Goal: Task Accomplishment & Management: Complete application form

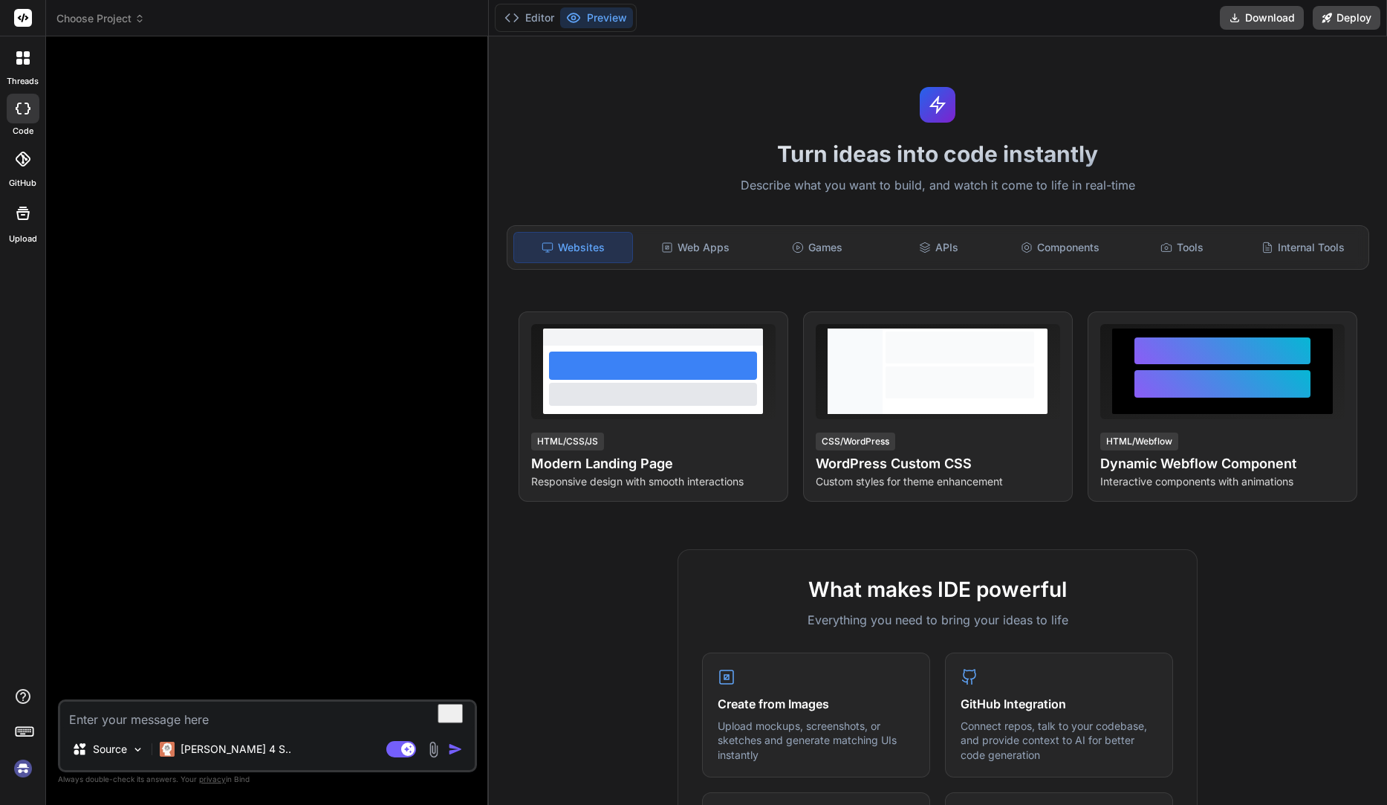
type textarea "x"
click at [698, 80] on div "Turn ideas into code instantly Describe what you want to build, and watch it co…" at bounding box center [938, 420] width 898 height 768
click at [1239, 19] on icon at bounding box center [1235, 18] width 12 height 12
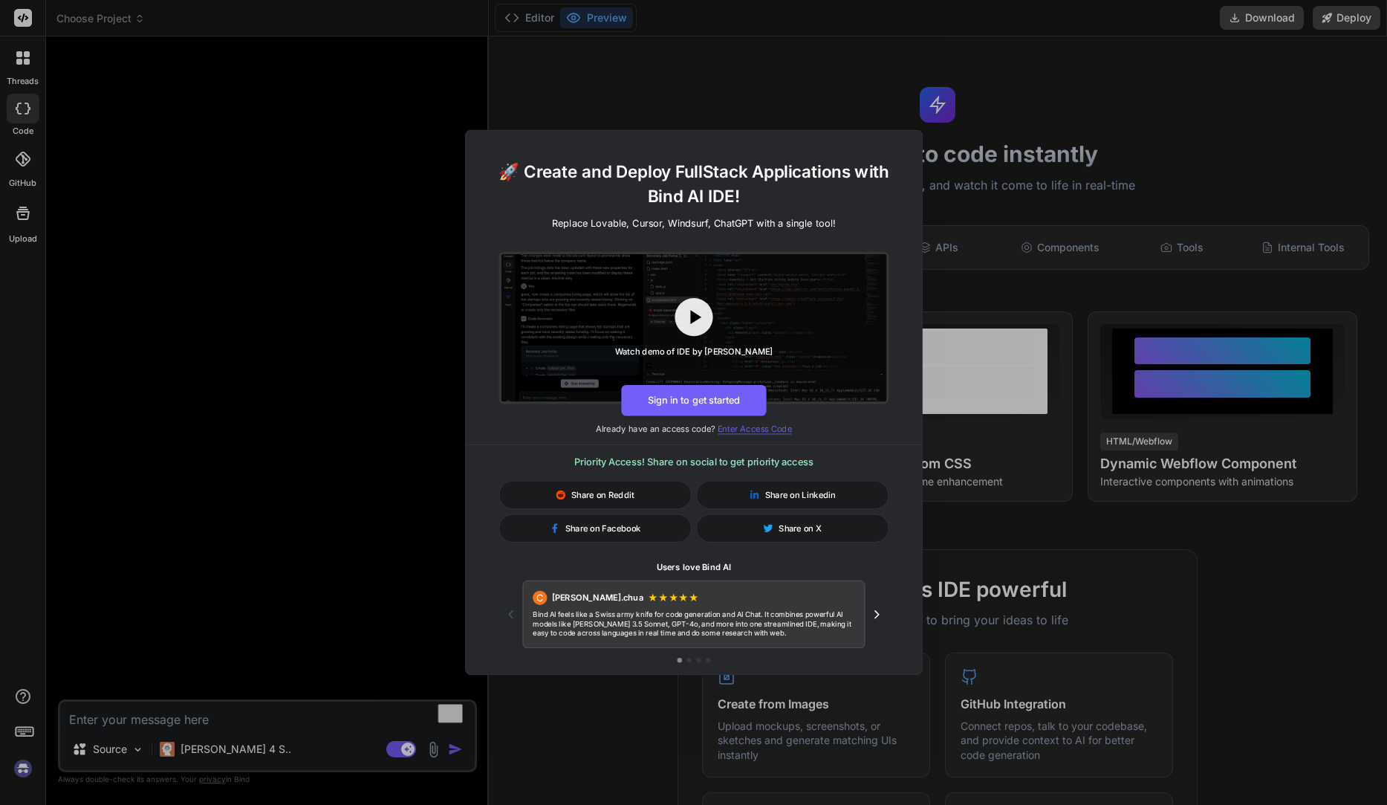
click at [747, 433] on span "Enter Access Code" at bounding box center [755, 429] width 74 height 10
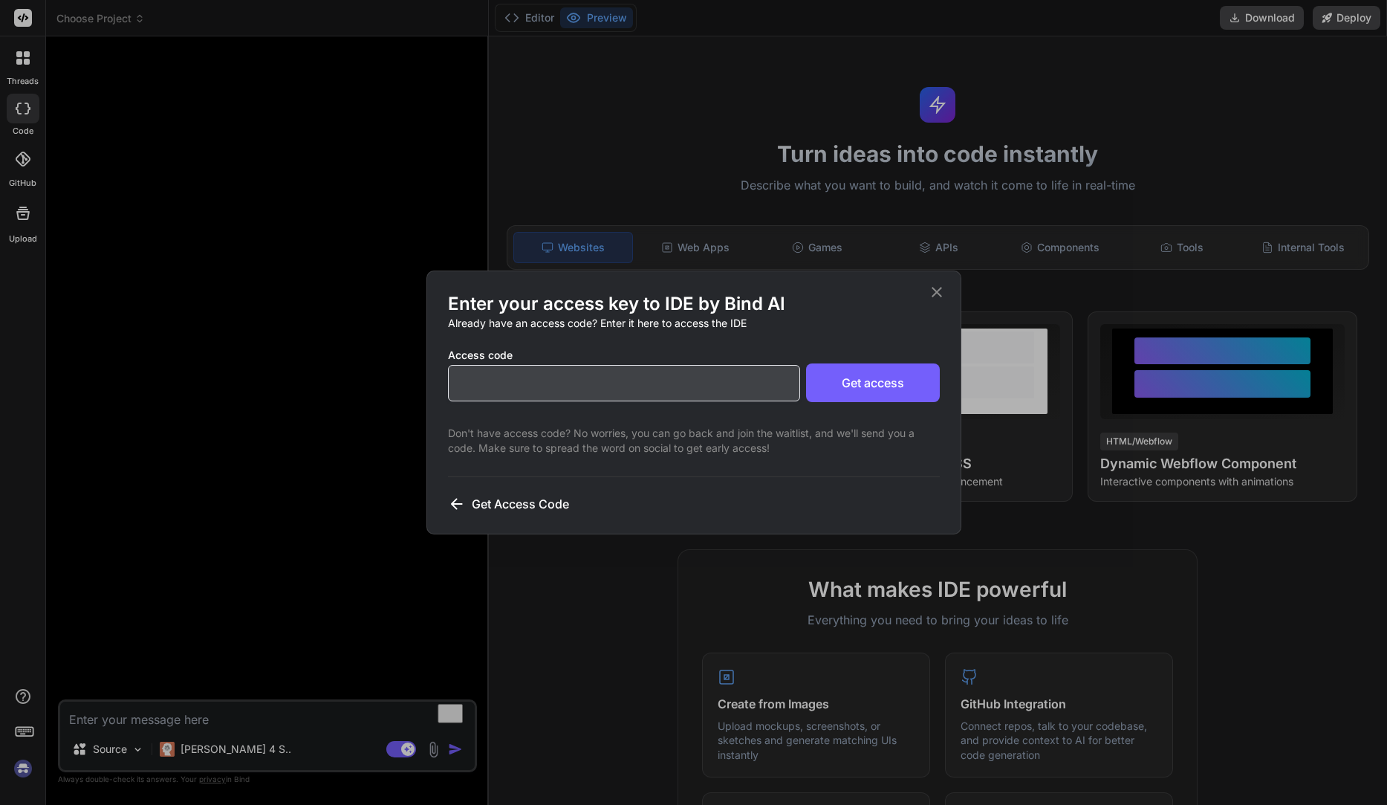
click at [713, 394] on input "text" at bounding box center [624, 383] width 352 height 36
paste input "AAAAB3NzaC1yc2EAAAABIwAZZQEAq2A7hRG"
type input "AAAAB3NzaC1yc2EAAAABIwAZZQEAq2A7hRG"
click at [855, 383] on button "Get access" at bounding box center [873, 382] width 134 height 39
drag, startPoint x: 893, startPoint y: 383, endPoint x: 893, endPoint y: 369, distance: 14.9
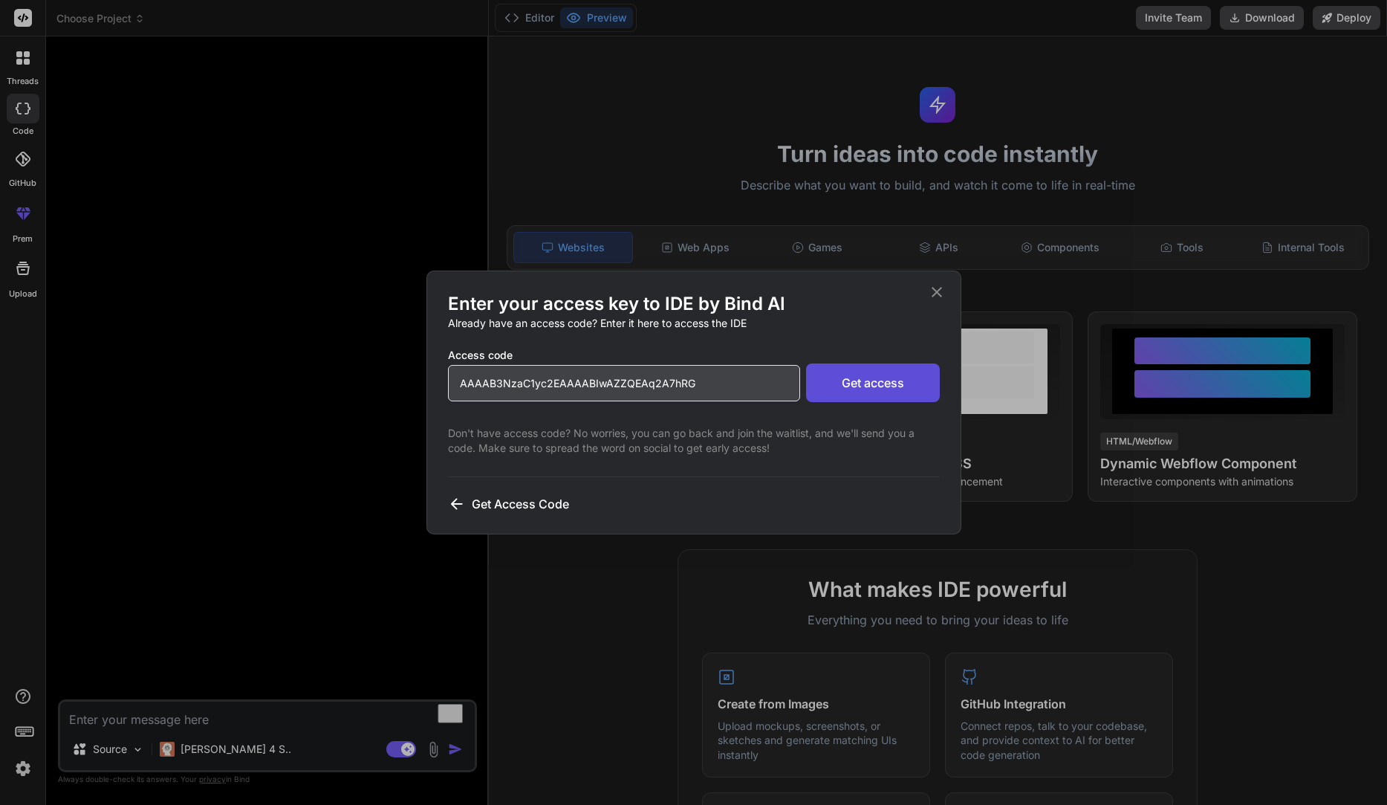
click at [893, 383] on button "Get access" at bounding box center [873, 382] width 134 height 39
type textarea "x"
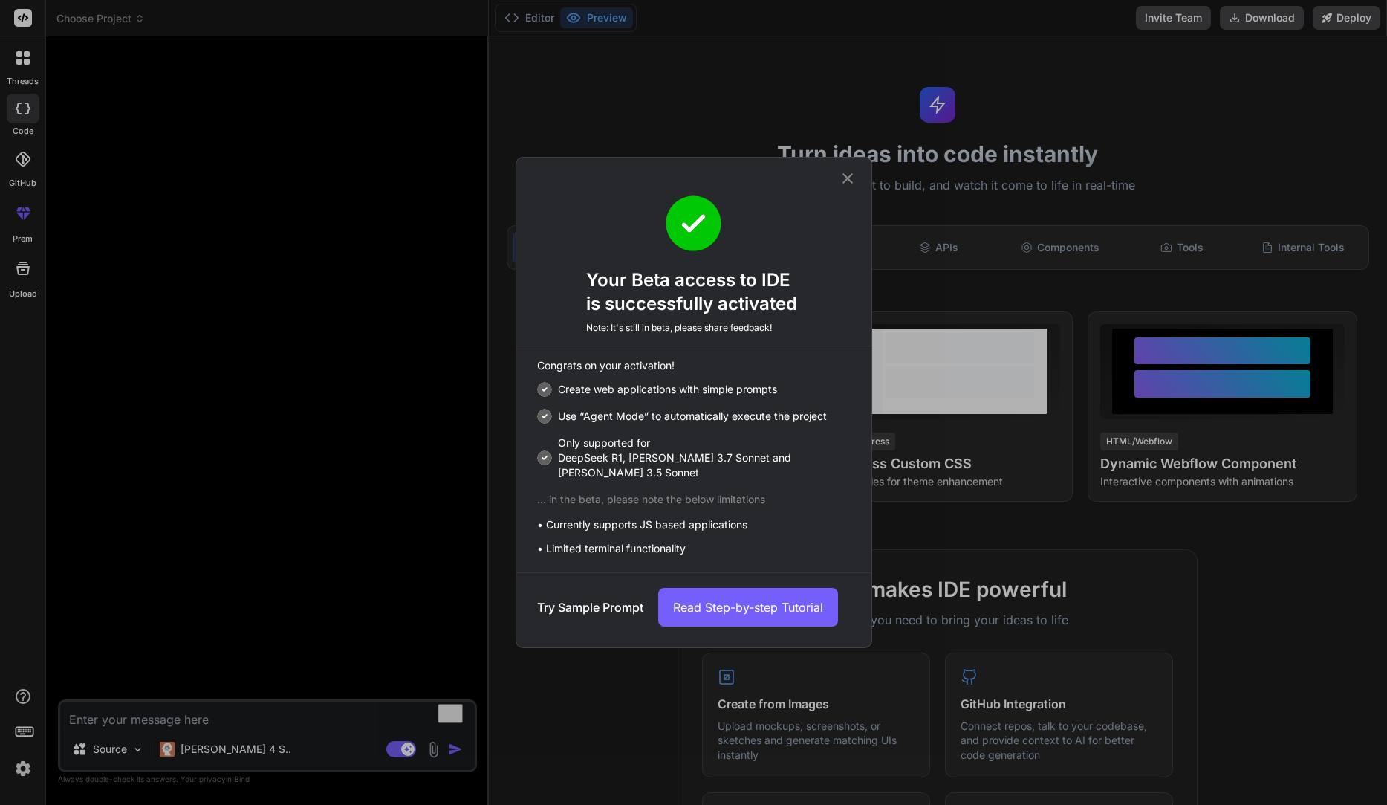
click at [741, 603] on button "Read Step-by-step Tutorial" at bounding box center [748, 607] width 180 height 39
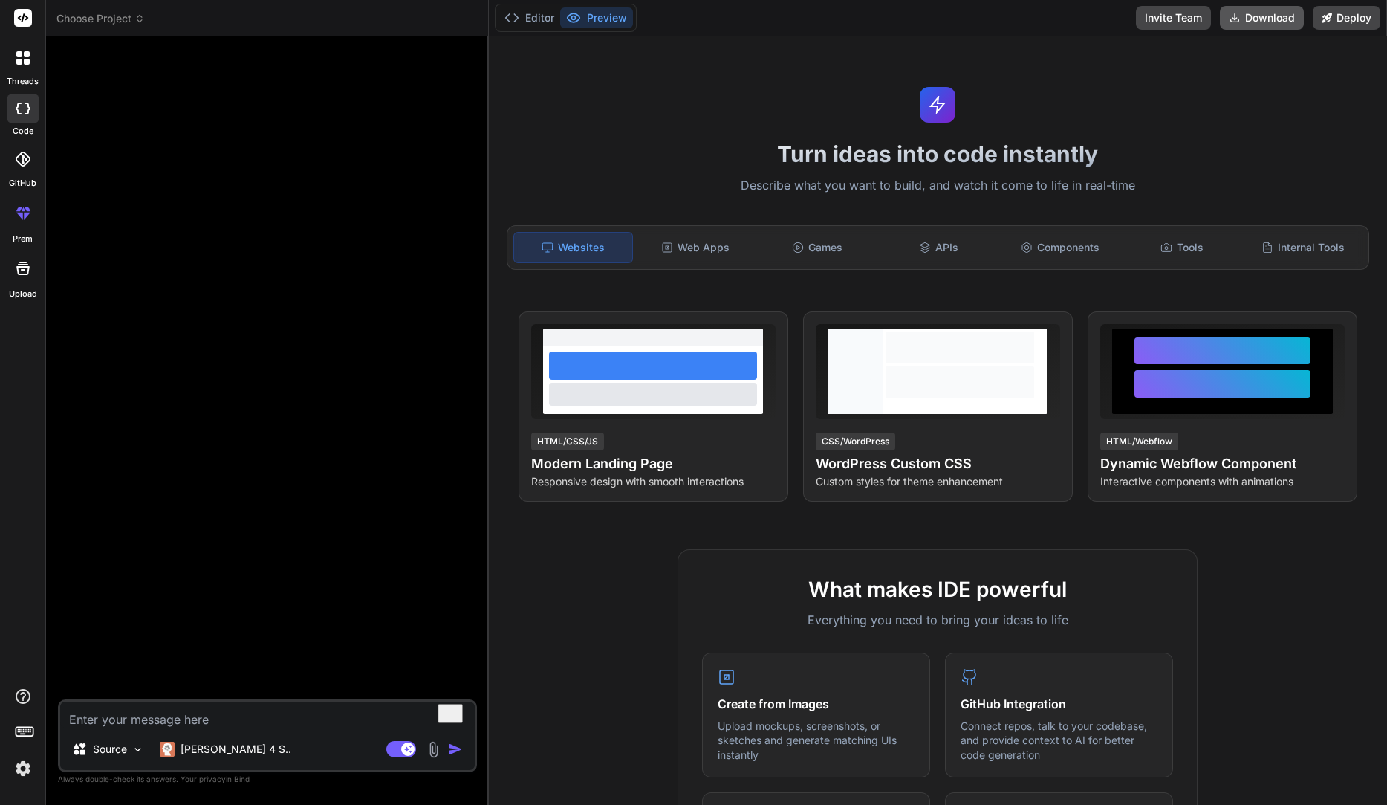
click at [1248, 20] on button "Download" at bounding box center [1262, 18] width 84 height 24
click at [22, 769] on img at bounding box center [22, 768] width 25 height 25
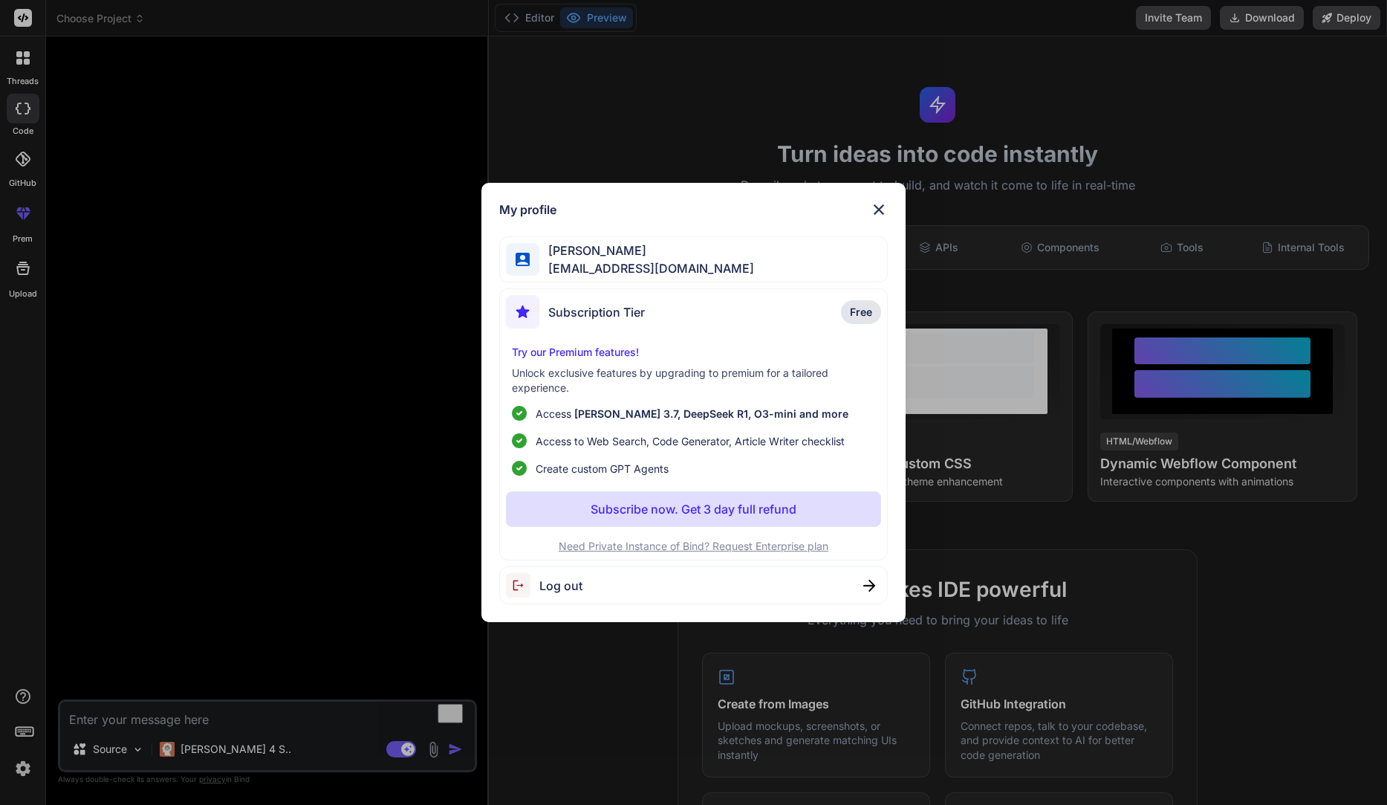
click at [375, 195] on div "My profile [PERSON_NAME] [EMAIL_ADDRESS][DOMAIN_NAME] Subscription Tier Free Tr…" at bounding box center [693, 402] width 1387 height 805
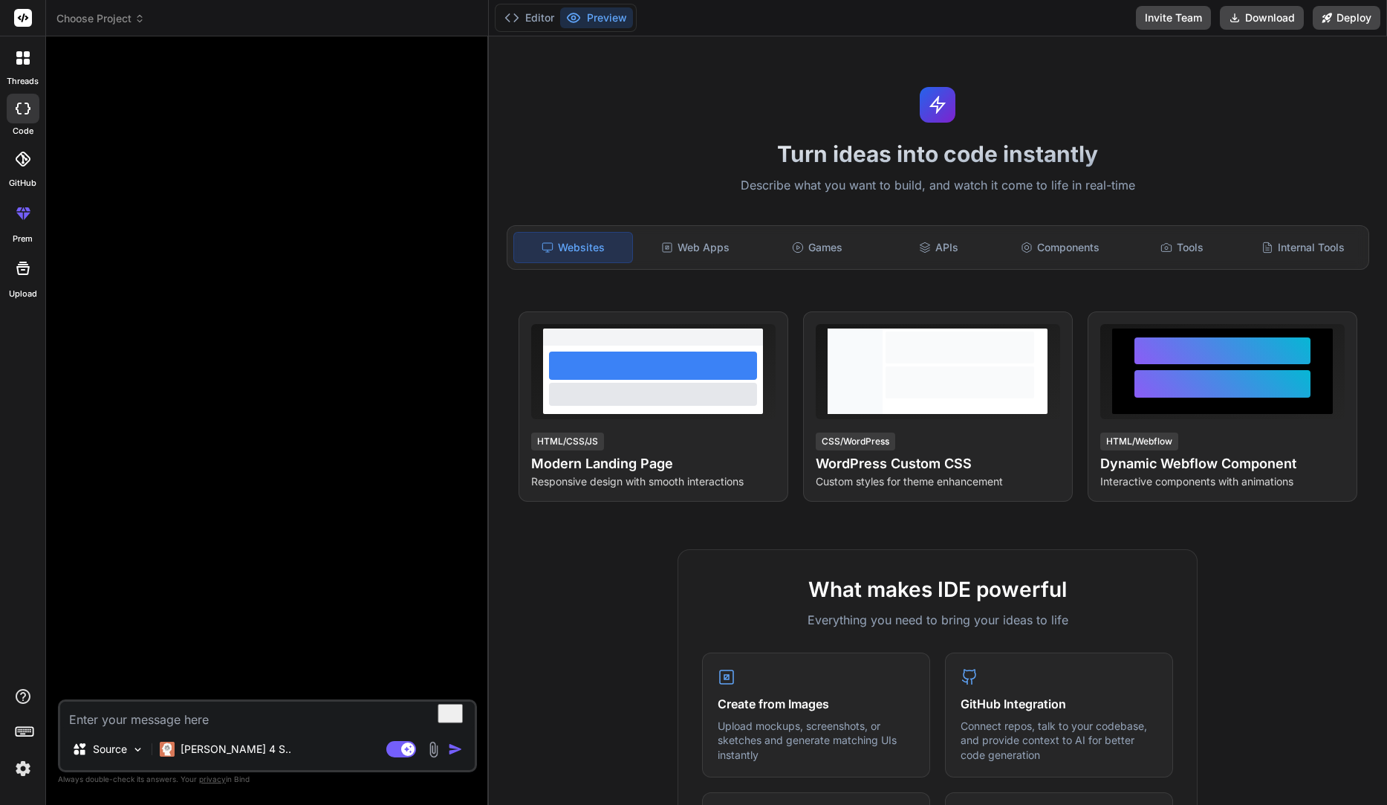
click at [68, 29] on header "Choose Project Created with Pixso." at bounding box center [267, 18] width 443 height 36
click at [83, 20] on span "Choose Project" at bounding box center [100, 18] width 88 height 15
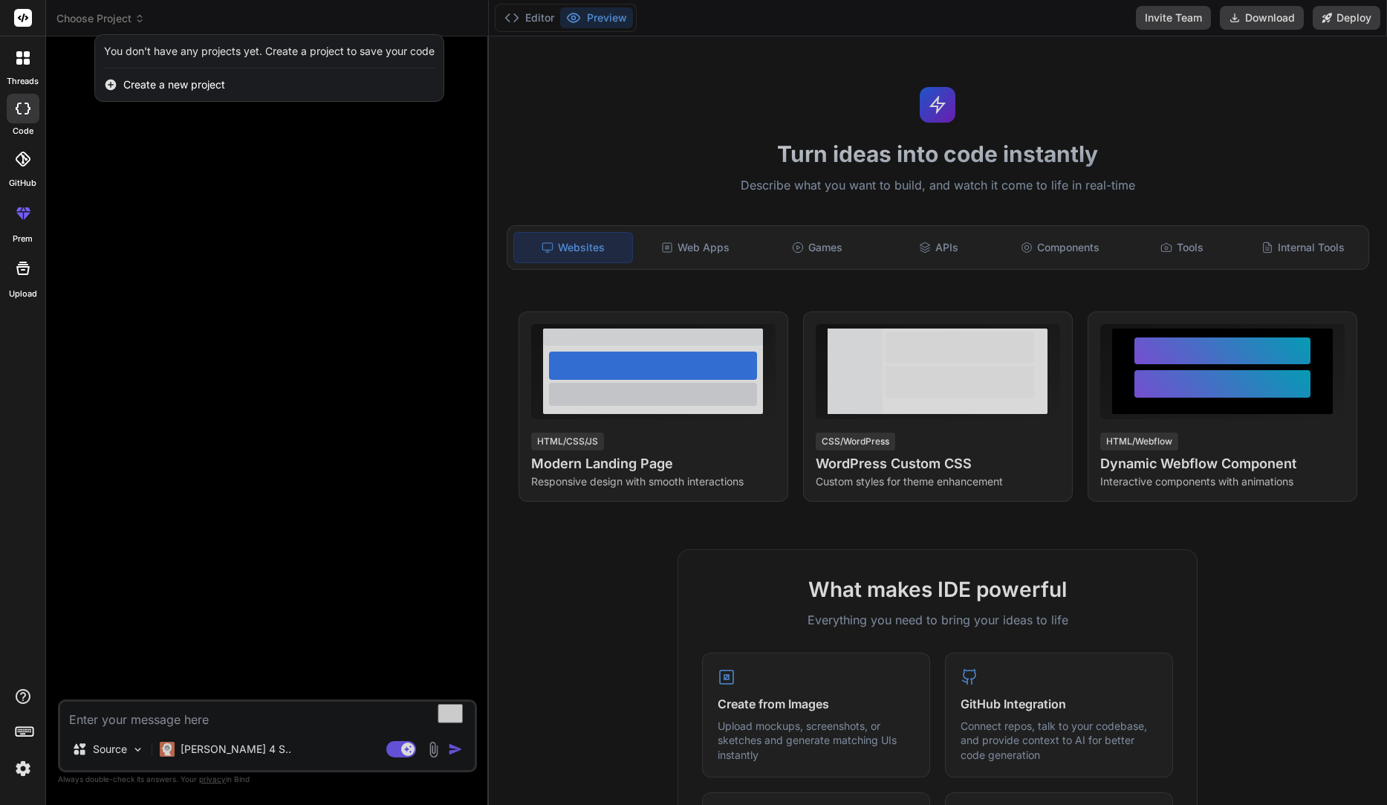
click at [83, 20] on div at bounding box center [693, 402] width 1387 height 805
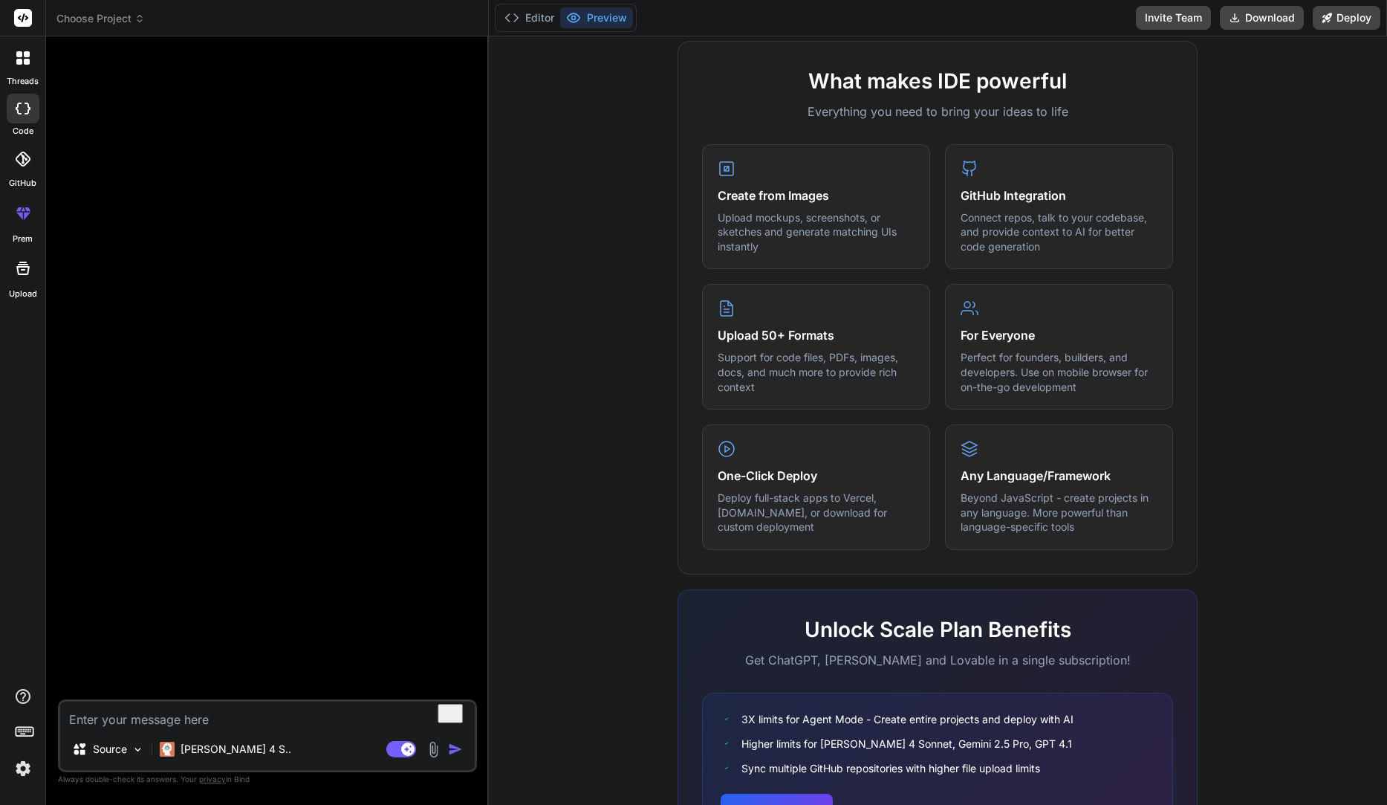
scroll to position [612, 0]
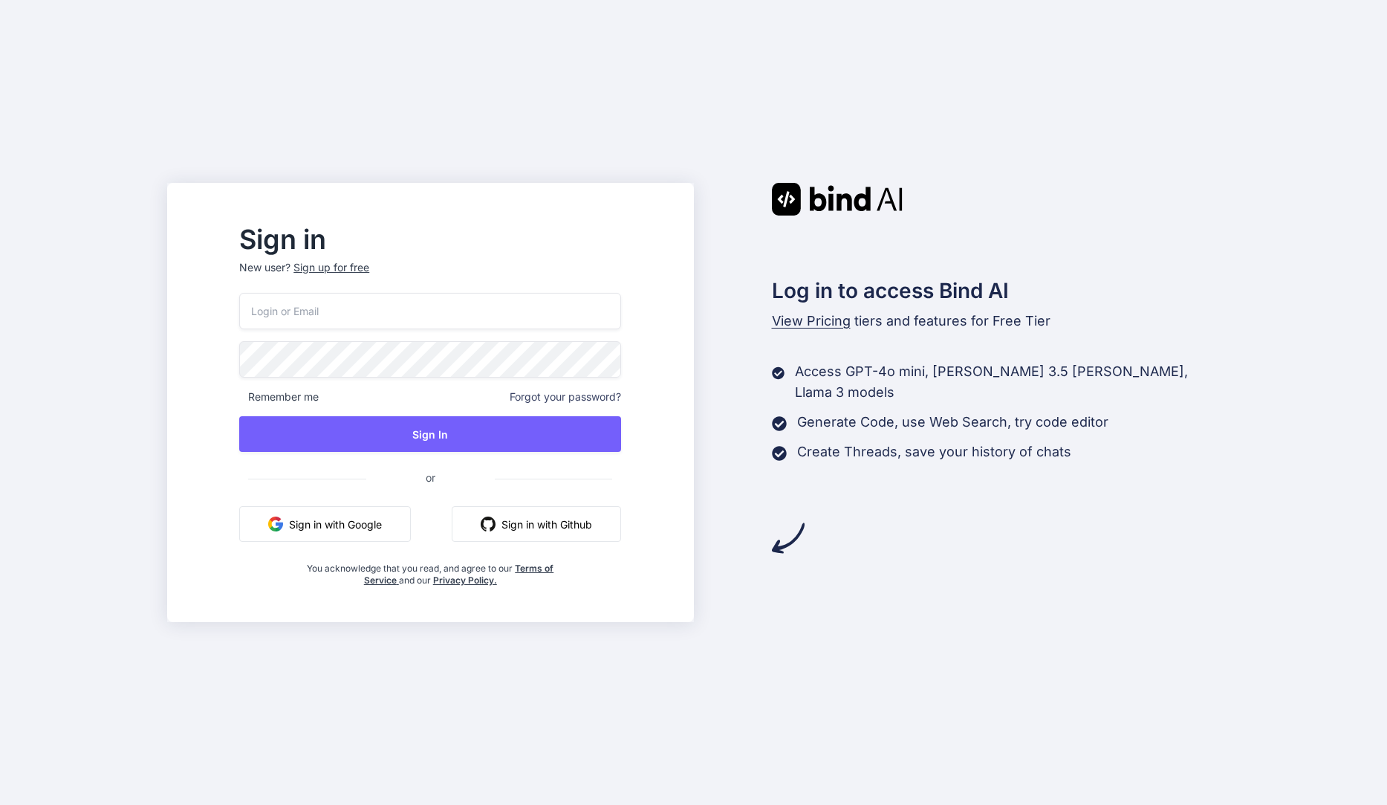
click at [378, 306] on input "email" at bounding box center [430, 311] width 382 height 36
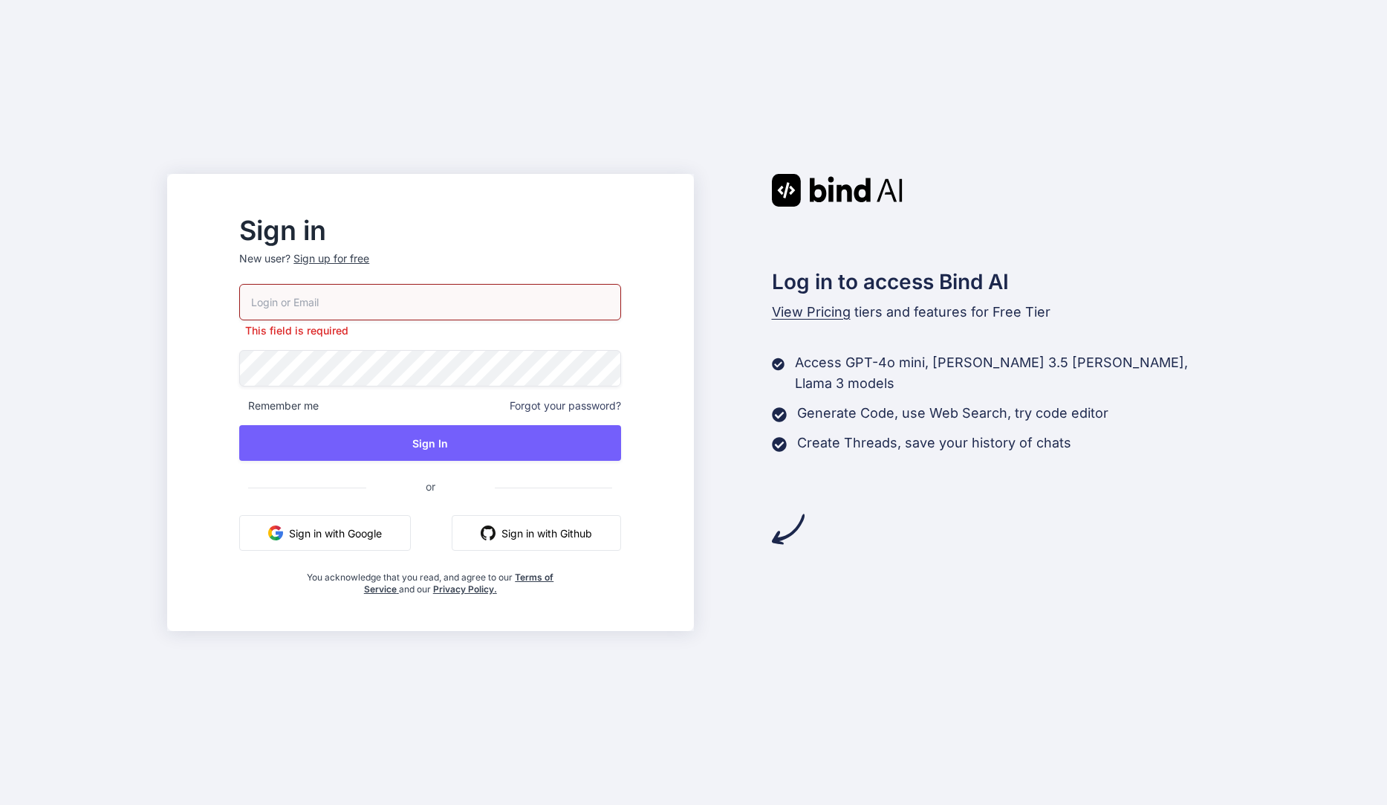
click at [391, 267] on p "New user? Sign up for free" at bounding box center [430, 267] width 382 height 33
click at [369, 255] on div "Sign up for free" at bounding box center [332, 258] width 76 height 15
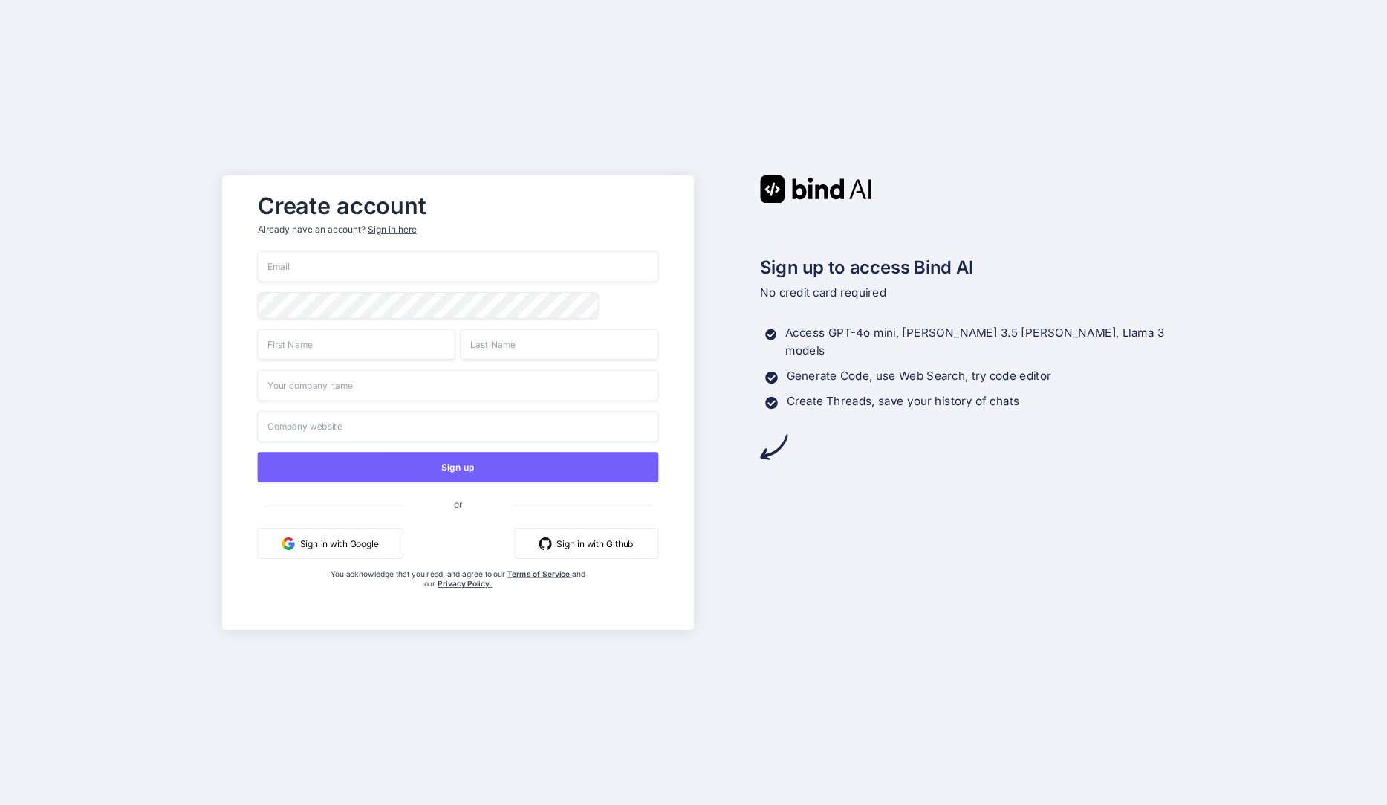
click at [333, 269] on input "email" at bounding box center [457, 266] width 401 height 31
drag, startPoint x: 325, startPoint y: 264, endPoint x: 412, endPoint y: 254, distance: 86.7
click at [404, 263] on input "tikamori.itiro@proton.me" at bounding box center [457, 266] width 401 height 31
type input "[EMAIL_ADDRESS][DOMAIN_NAME]"
click at [319, 357] on input "text" at bounding box center [356, 343] width 198 height 31
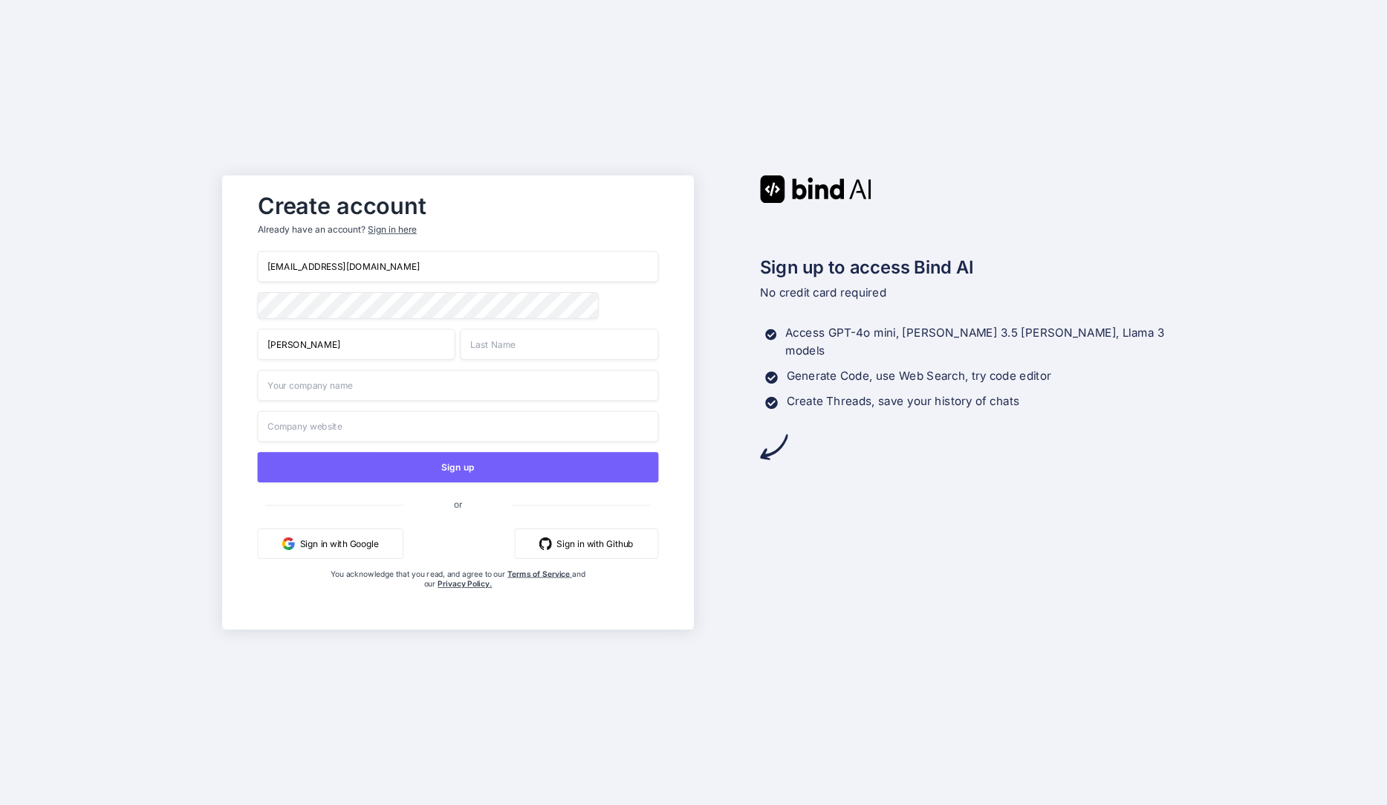
type input "Daniel"
type input "Tikamori"
type input "Amlume"
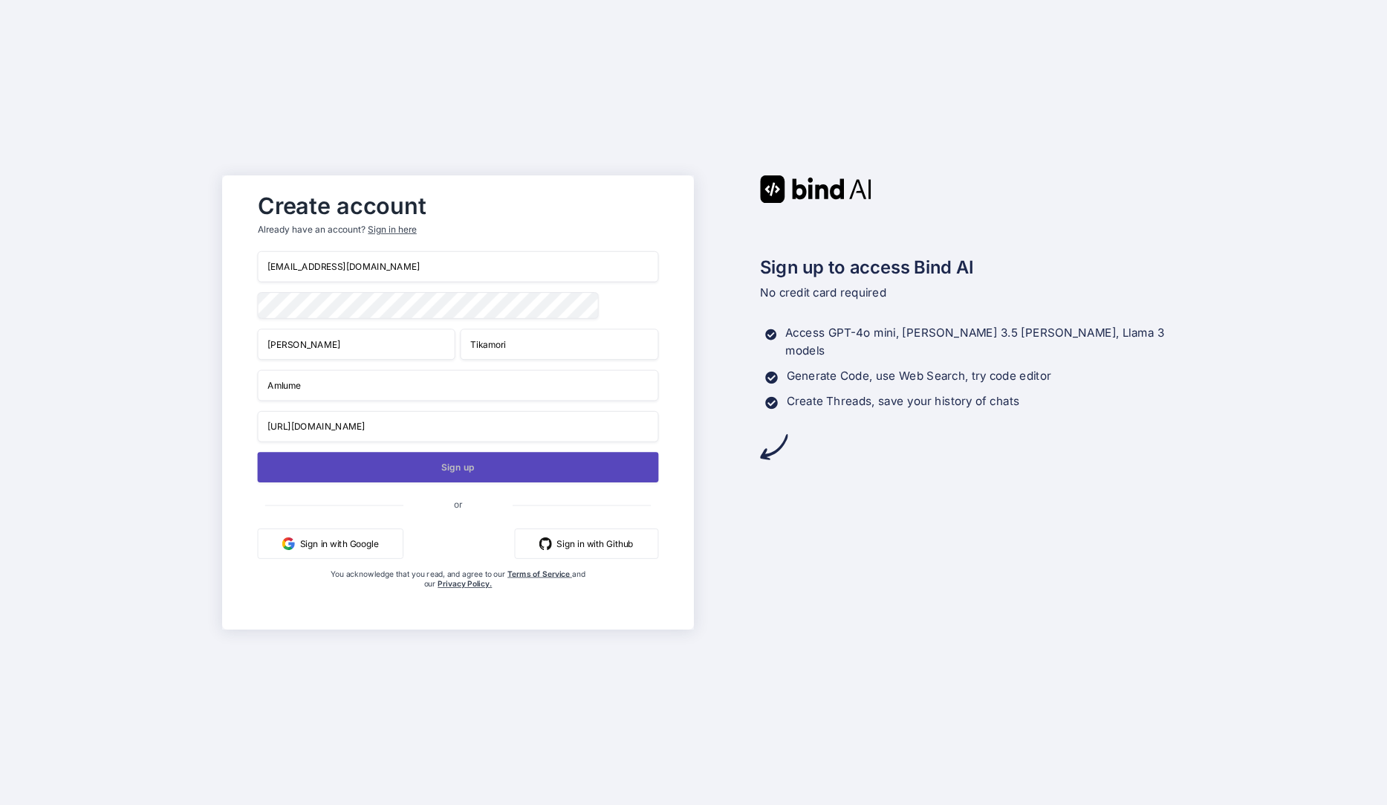
type input "https://amlu.me"
click at [388, 476] on button "Sign up" at bounding box center [457, 467] width 401 height 30
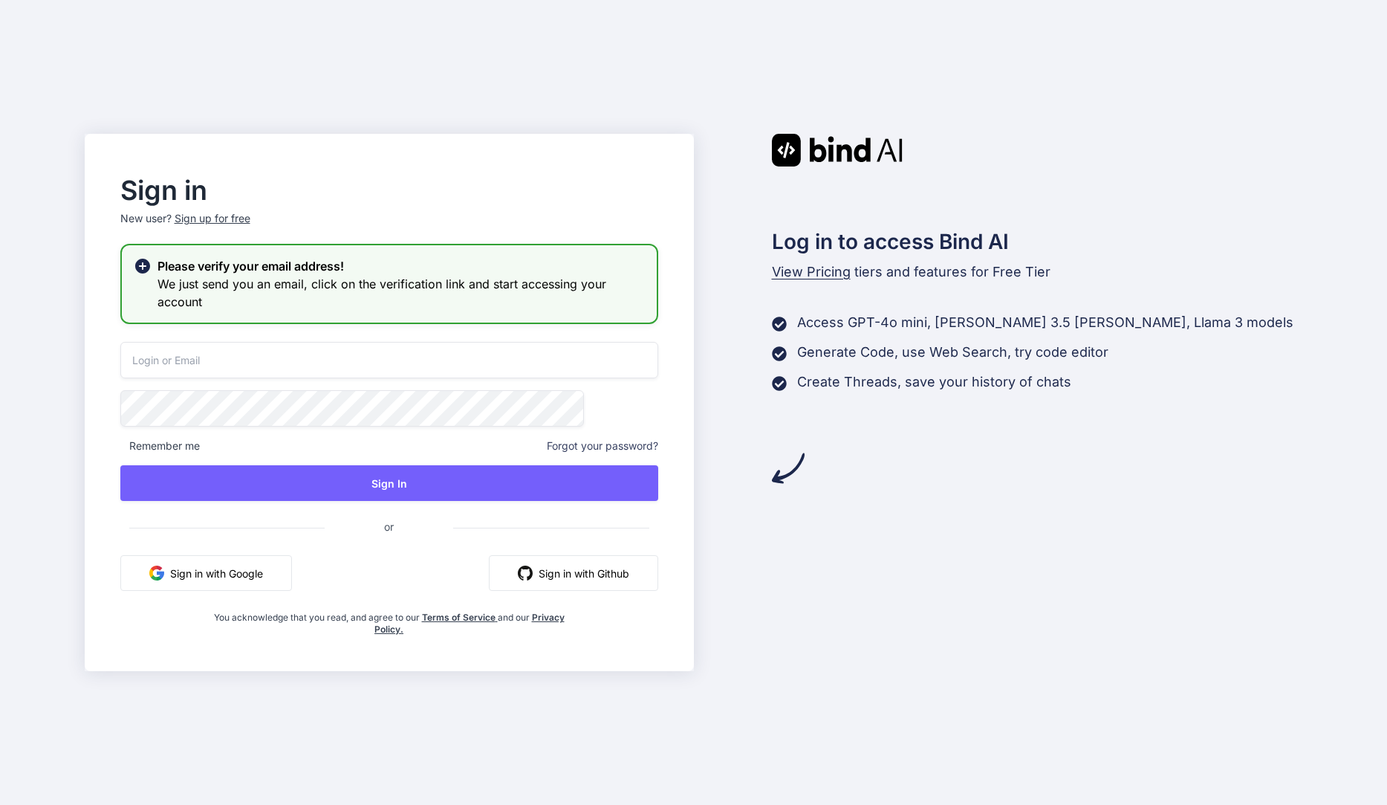
click at [365, 361] on input "email" at bounding box center [389, 360] width 538 height 36
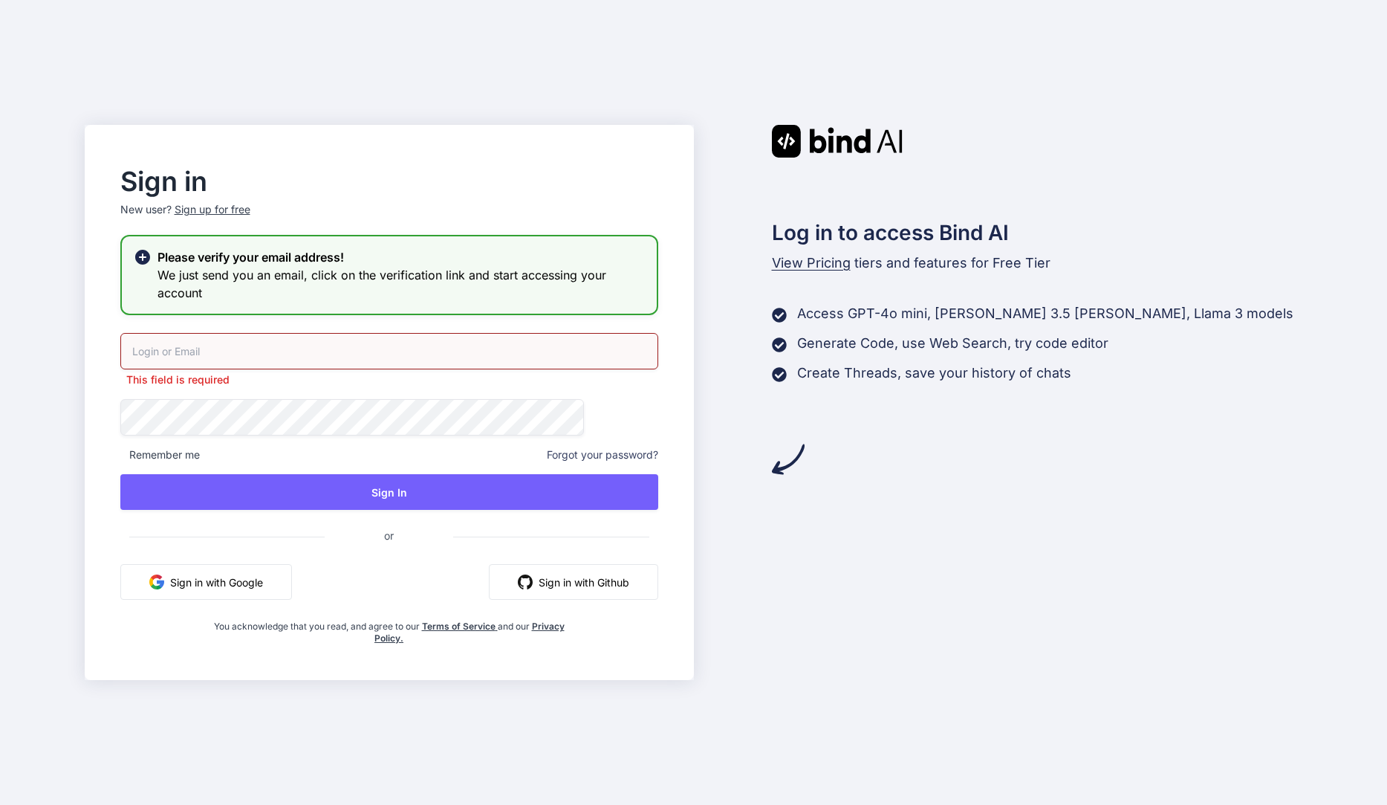
type input "[EMAIL_ADDRESS][DOMAIN_NAME]"
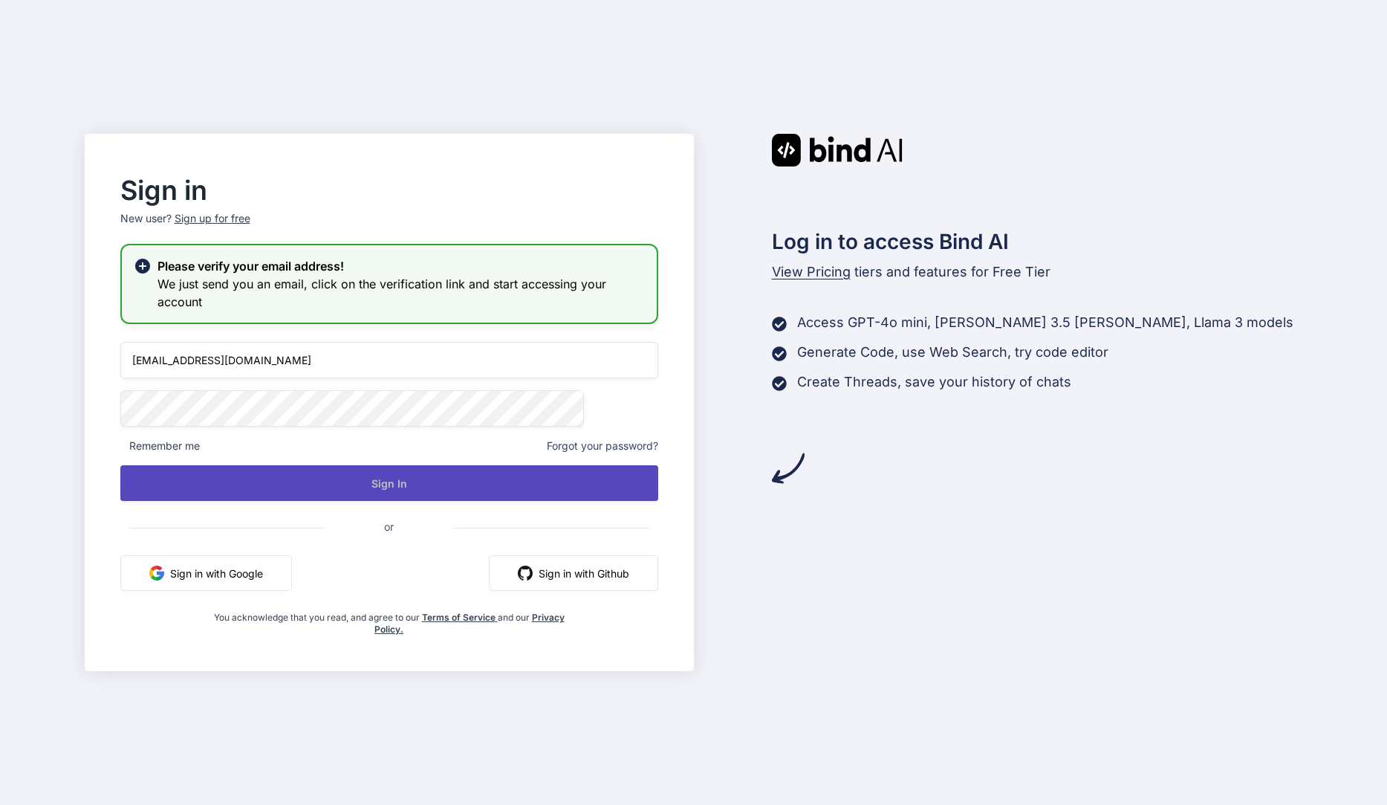
click at [366, 484] on button "Sign In" at bounding box center [389, 483] width 538 height 36
